Goal: Communication & Community: Participate in discussion

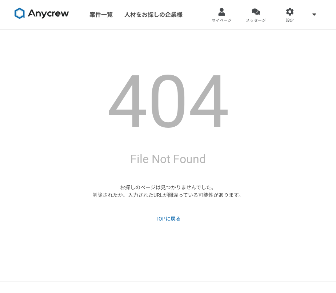
drag, startPoint x: 266, startPoint y: 21, endPoint x: 261, endPoint y: 19, distance: 5.2
click at [265, 21] on link "メッセージ" at bounding box center [256, 14] width 34 height 29
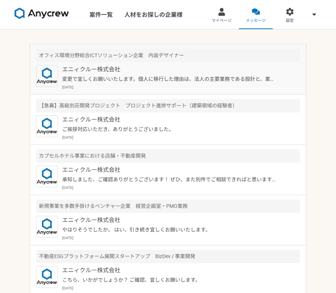
click at [213, 84] on p "[DATE]" at bounding box center [181, 86] width 238 height 5
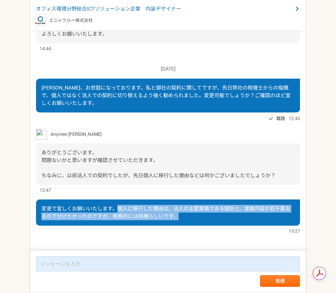
drag, startPoint x: 119, startPoint y: 208, endPoint x: 180, endPoint y: 213, distance: 60.6
click at [180, 213] on div "変更で宜しくお願いいたします。個人に移行した理由は、法人の主要業務である設計と、業務内容が若干異なるので分けたかったのですが、税務的には同様らしいです。" at bounding box center [168, 212] width 264 height 26
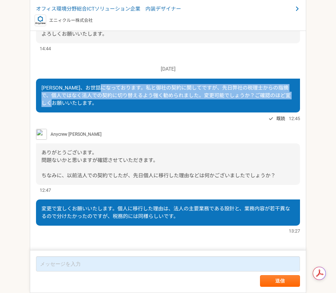
drag, startPoint x: 128, startPoint y: 87, endPoint x: 234, endPoint y: 105, distance: 107.1
click at [234, 105] on div "[PERSON_NAME]、お世話になっております。私と御社の契約に関してですが、先日弊社の税理士からの指摘で、個人ではなく法人での契約に切り替えるよう強く勧…" at bounding box center [168, 96] width 264 height 34
copy span "私と御社の契約に関してですが、先日弊社の税理士からの指摘で、個人ではなく法人での契約に切り替えるよう強く勧められました。変更可能でしょうか？ご確認のほど宜しく…"
